Goal: Navigation & Orientation: Find specific page/section

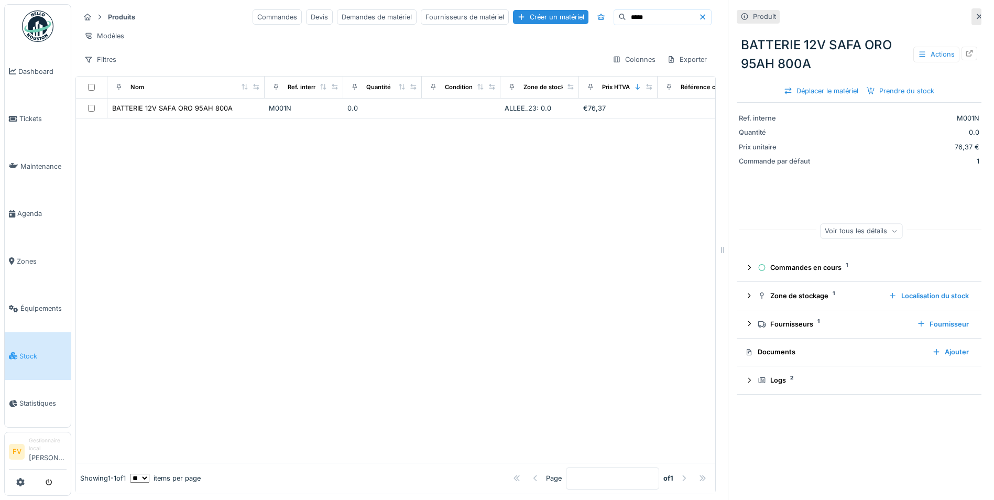
click at [363, 315] on div at bounding box center [396, 290] width 640 height 344
click at [252, 320] on div at bounding box center [396, 290] width 640 height 344
click at [278, 312] on div at bounding box center [396, 290] width 640 height 344
click at [253, 359] on div at bounding box center [396, 290] width 640 height 344
click at [316, 259] on div at bounding box center [396, 290] width 640 height 344
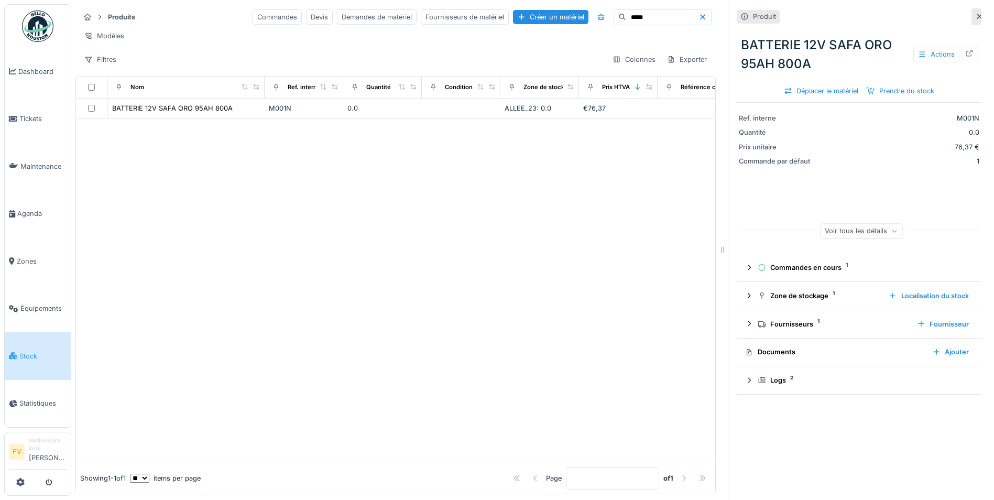
click at [313, 265] on div at bounding box center [396, 290] width 640 height 344
click at [456, 265] on div at bounding box center [396, 290] width 640 height 344
click at [379, 230] on div at bounding box center [396, 290] width 640 height 344
click at [25, 351] on span "Stock" at bounding box center [42, 356] width 47 height 10
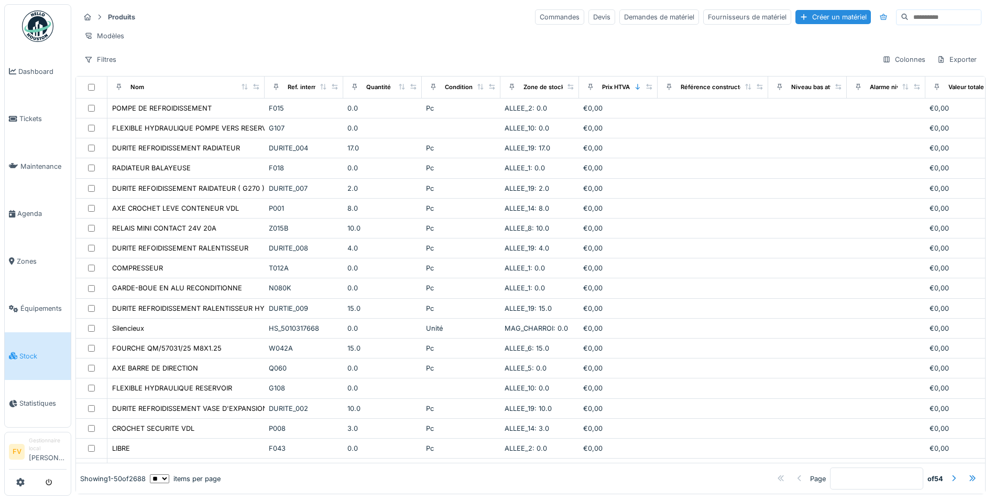
click at [521, 52] on div "Produits Commandes Devis Demandes de matériel Fournisseurs de matériel Créer un…" at bounding box center [530, 38] width 911 height 68
click at [196, 17] on div "Produits Commandes Devis Demandes de matériel Fournisseurs de matériel Créer un…" at bounding box center [531, 16] width 902 height 17
click at [20, 351] on span "Stock" at bounding box center [42, 356] width 47 height 10
click at [183, 57] on div "Produits Commandes Devis Demandes de matériel Fournisseurs de matériel Créer un…" at bounding box center [530, 38] width 911 height 68
click at [185, 58] on div "Produits Commandes Devis Demandes de matériel Fournisseurs de matériel Créer un…" at bounding box center [530, 38] width 911 height 68
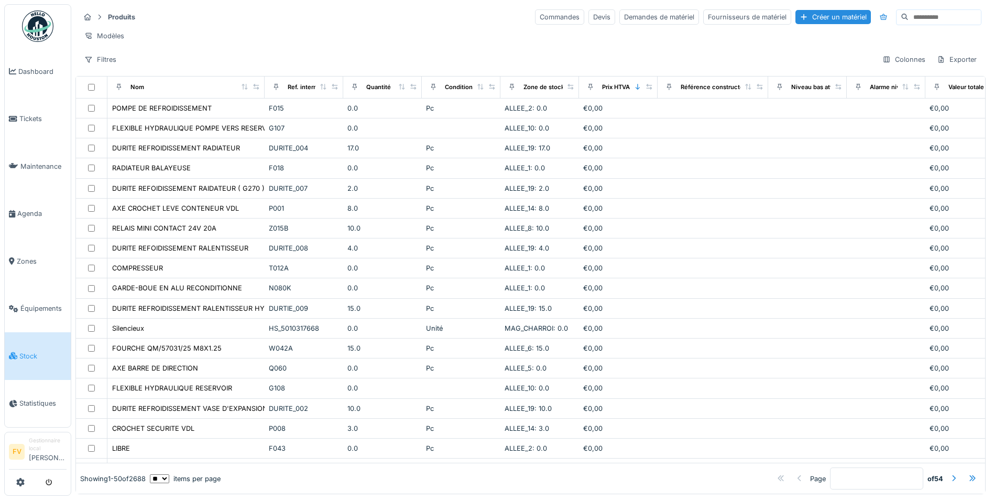
click at [169, 41] on div "Modèles" at bounding box center [531, 35] width 902 height 15
click at [182, 36] on div "Modèles" at bounding box center [531, 35] width 902 height 15
click at [227, 53] on div "Produits Commandes Devis Demandes de matériel Fournisseurs de matériel Créer un…" at bounding box center [530, 38] width 911 height 68
click at [228, 56] on div "Produits Commandes Devis Demandes de matériel Fournisseurs de matériel Créer un…" at bounding box center [530, 38] width 911 height 68
click at [265, 42] on div "Modèles" at bounding box center [531, 35] width 902 height 15
